Goal: Task Accomplishment & Management: Use online tool/utility

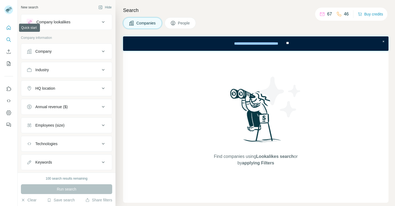
click at [11, 30] on icon "Quick start" at bounding box center [8, 27] width 5 height 5
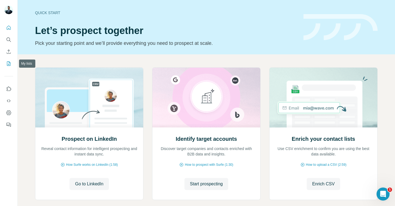
click at [8, 59] on button "My lists" at bounding box center [8, 64] width 9 height 10
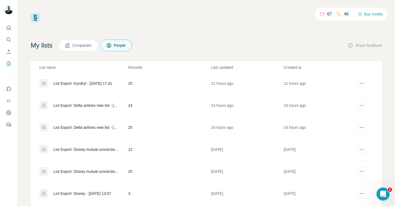
click at [98, 105] on div "List Export: Delta airlines new list - [DATE] 14:29" at bounding box center [85, 105] width 65 height 5
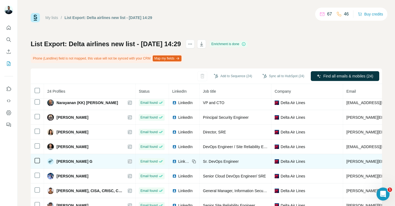
scroll to position [34, 0]
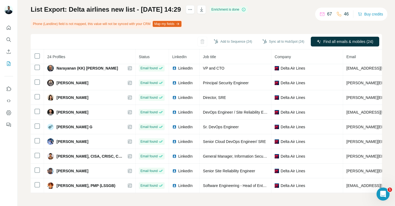
scroll to position [15, 0]
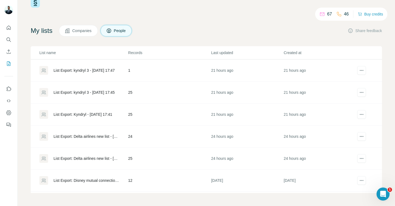
click at [96, 157] on div "List Export: Delta airlines new list - [DATE] 14:28" at bounding box center [85, 158] width 65 height 5
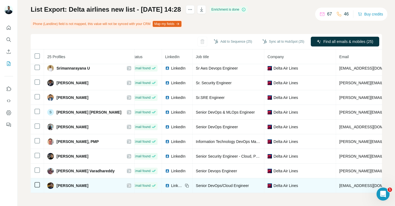
scroll to position [238, 0]
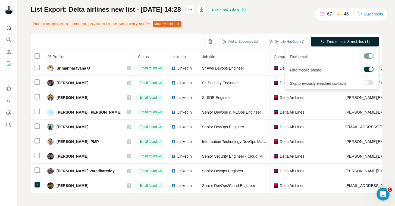
click at [347, 43] on span "Find emails & mobiles (1)" at bounding box center [348, 41] width 43 height 5
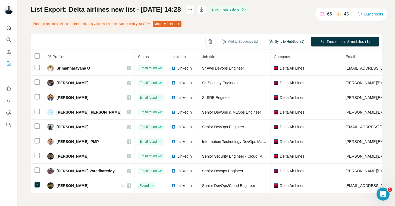
click at [285, 43] on button "Sync to HubSpot (1)" at bounding box center [285, 41] width 43 height 8
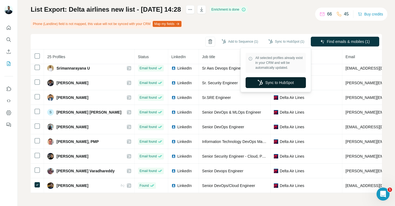
click at [281, 83] on button "Sync to HubSpot" at bounding box center [275, 82] width 60 height 11
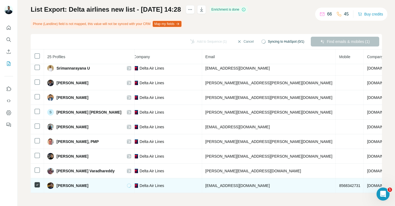
scroll to position [238, 146]
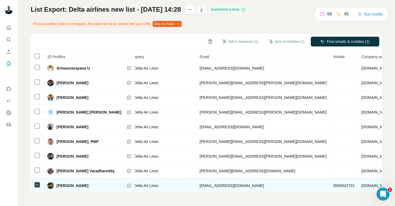
click at [68, 186] on span "[PERSON_NAME]" at bounding box center [72, 185] width 32 height 5
drag, startPoint x: 276, startPoint y: 185, endPoint x: 253, endPoint y: 186, distance: 23.6
click at [330, 186] on td "8568342731" at bounding box center [344, 185] width 28 height 15
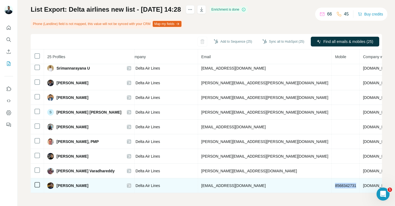
copy span "8568342731"
